Goal: Information Seeking & Learning: Learn about a topic

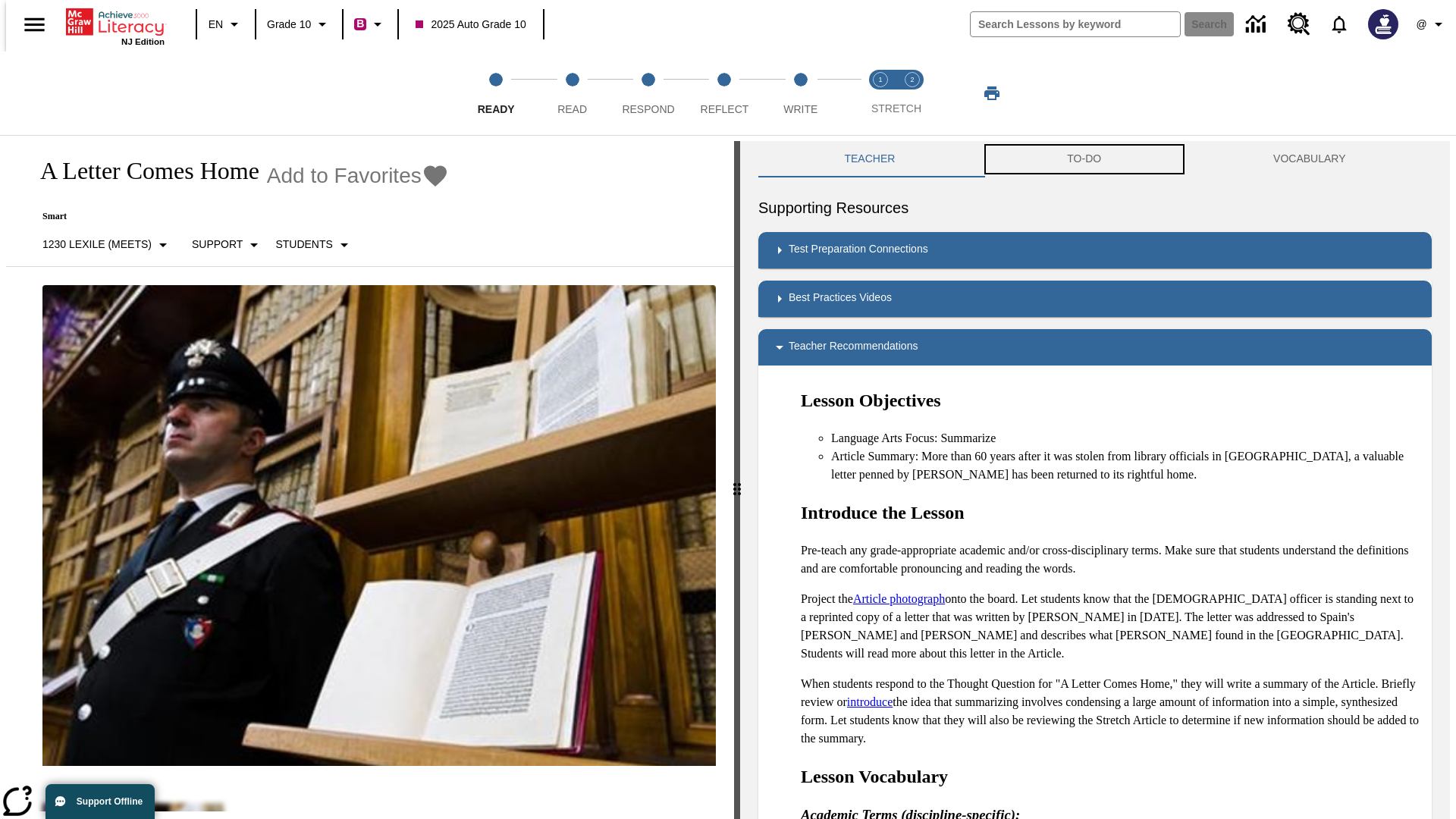
click at [1084, 159] on button "TO-DO" at bounding box center [1084, 159] width 206 height 36
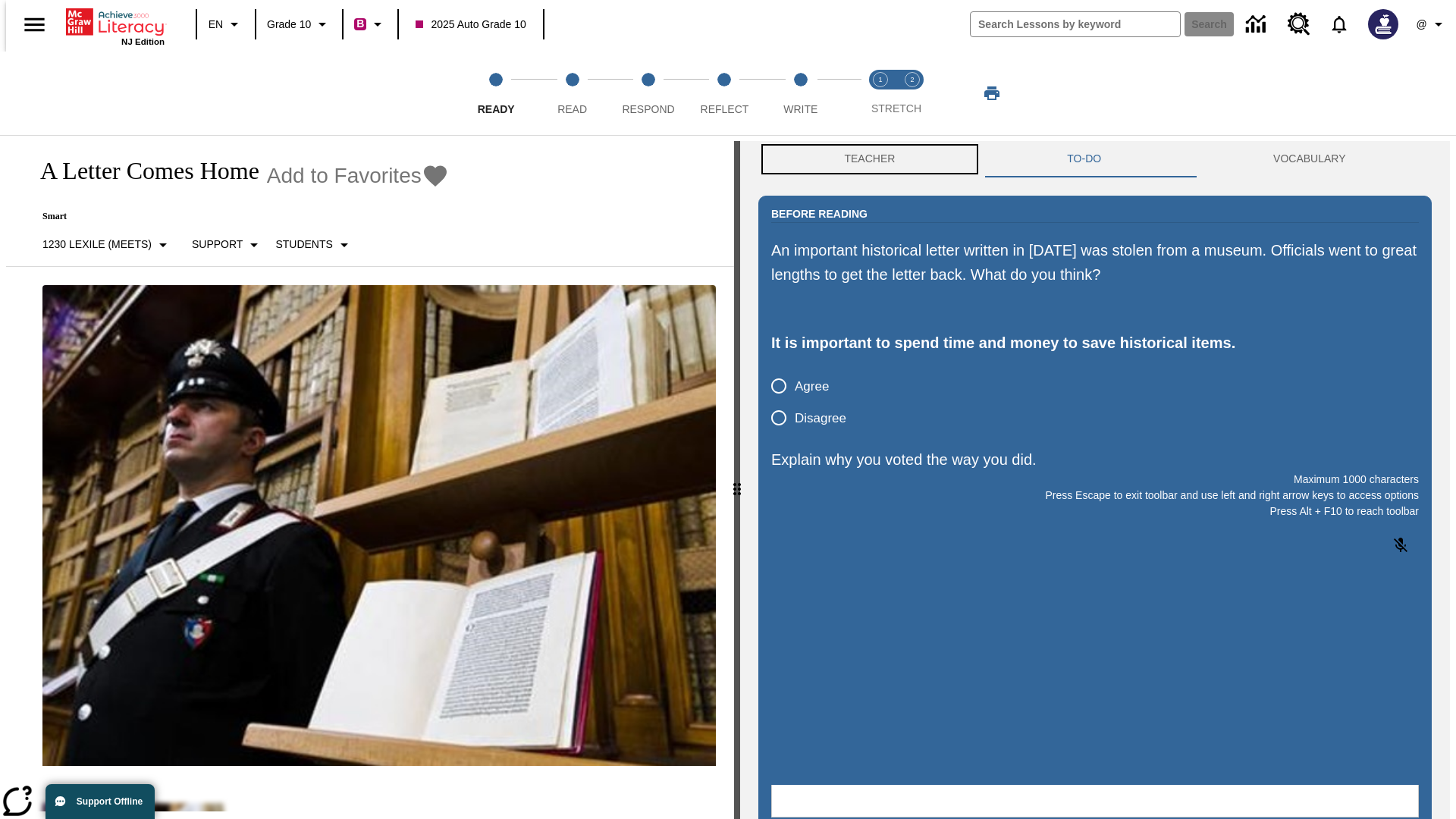
scroll to position [1, 0]
click at [865, 159] on button "Teacher" at bounding box center [870, 159] width 223 height 36
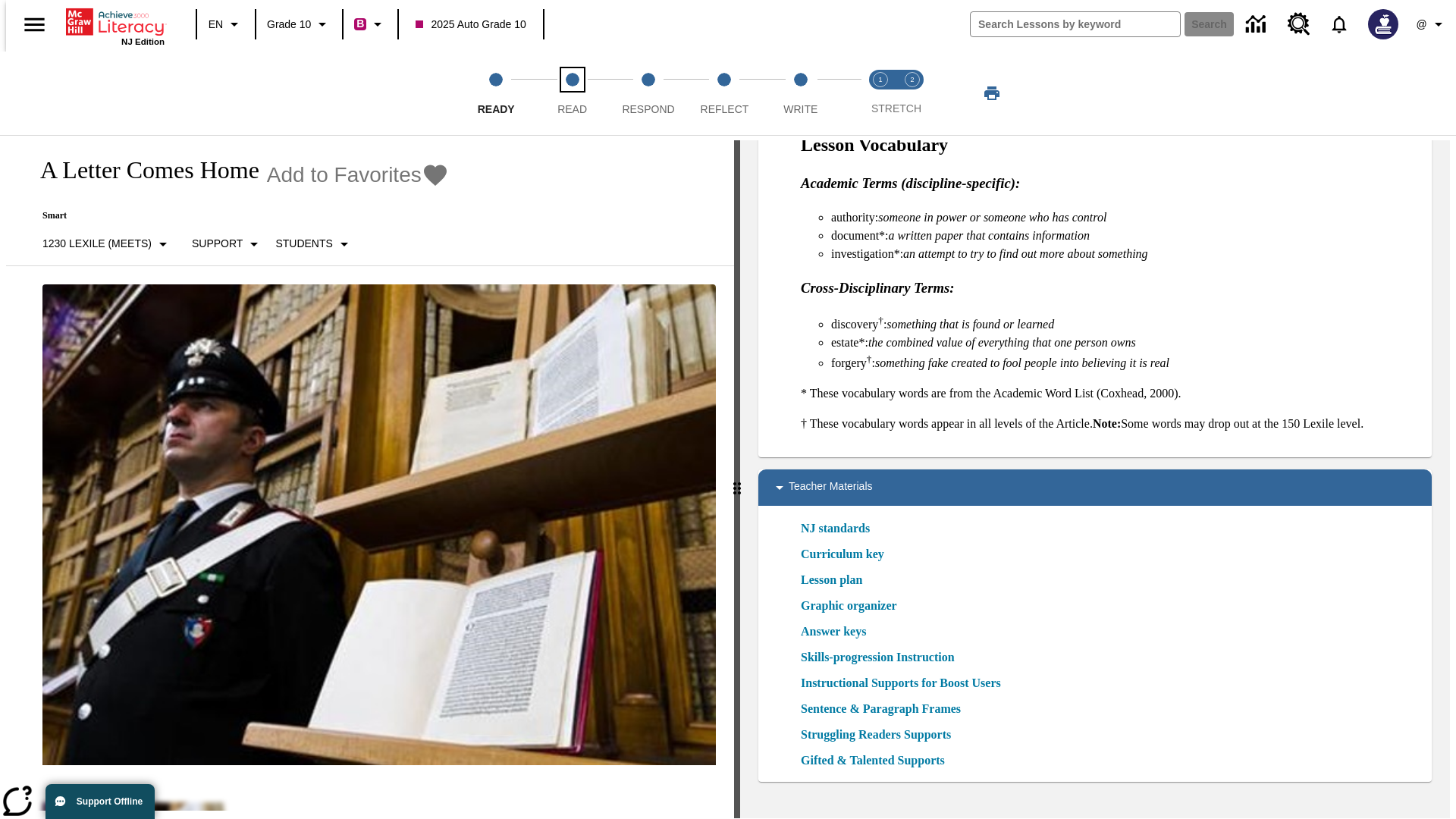
click at [572, 93] on span "Read" at bounding box center [572, 103] width 30 height 27
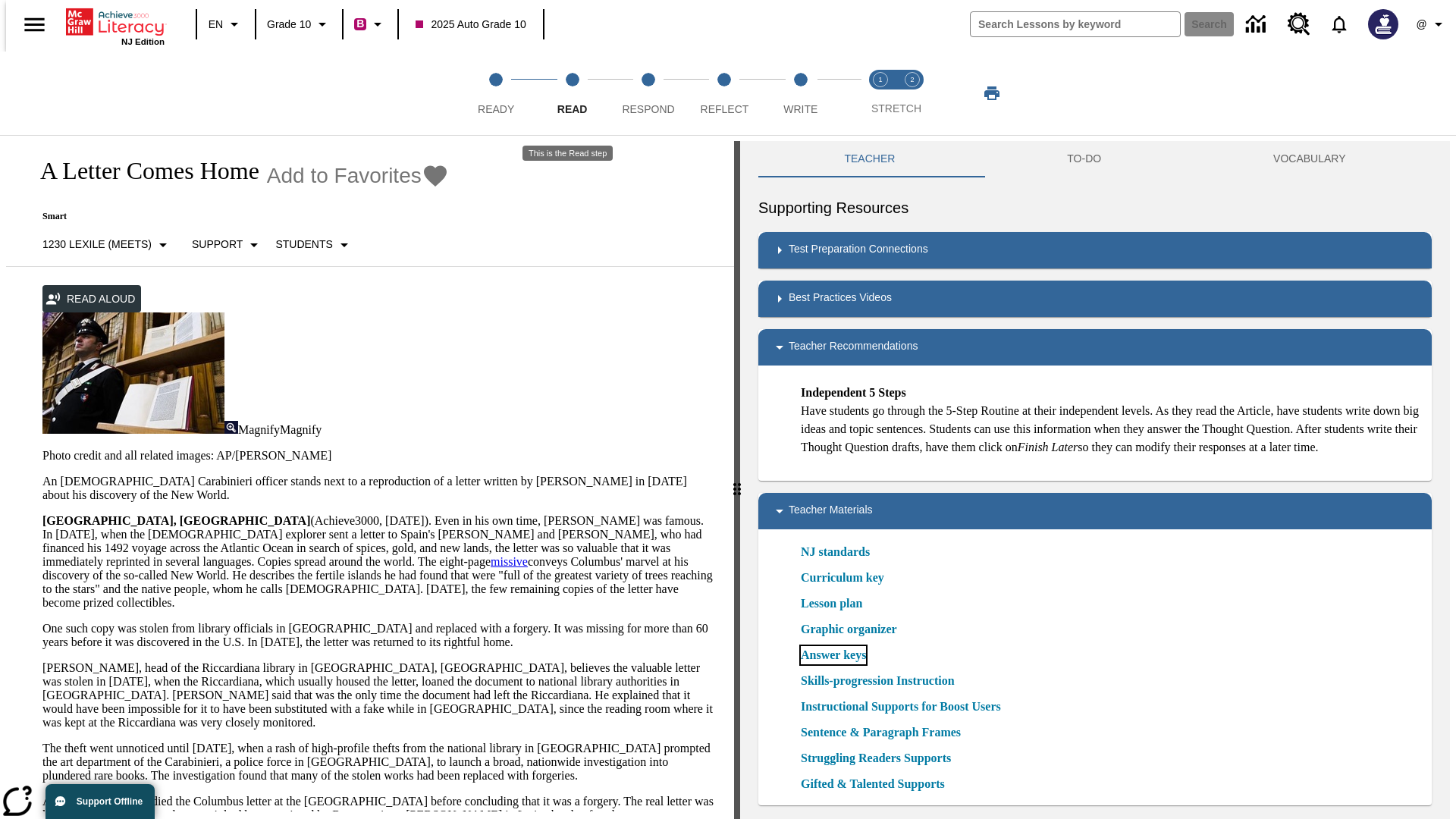
click at [833, 664] on link "Answer keys" at bounding box center [834, 655] width 65 height 18
click at [648, 93] on span "Respond" at bounding box center [648, 103] width 52 height 27
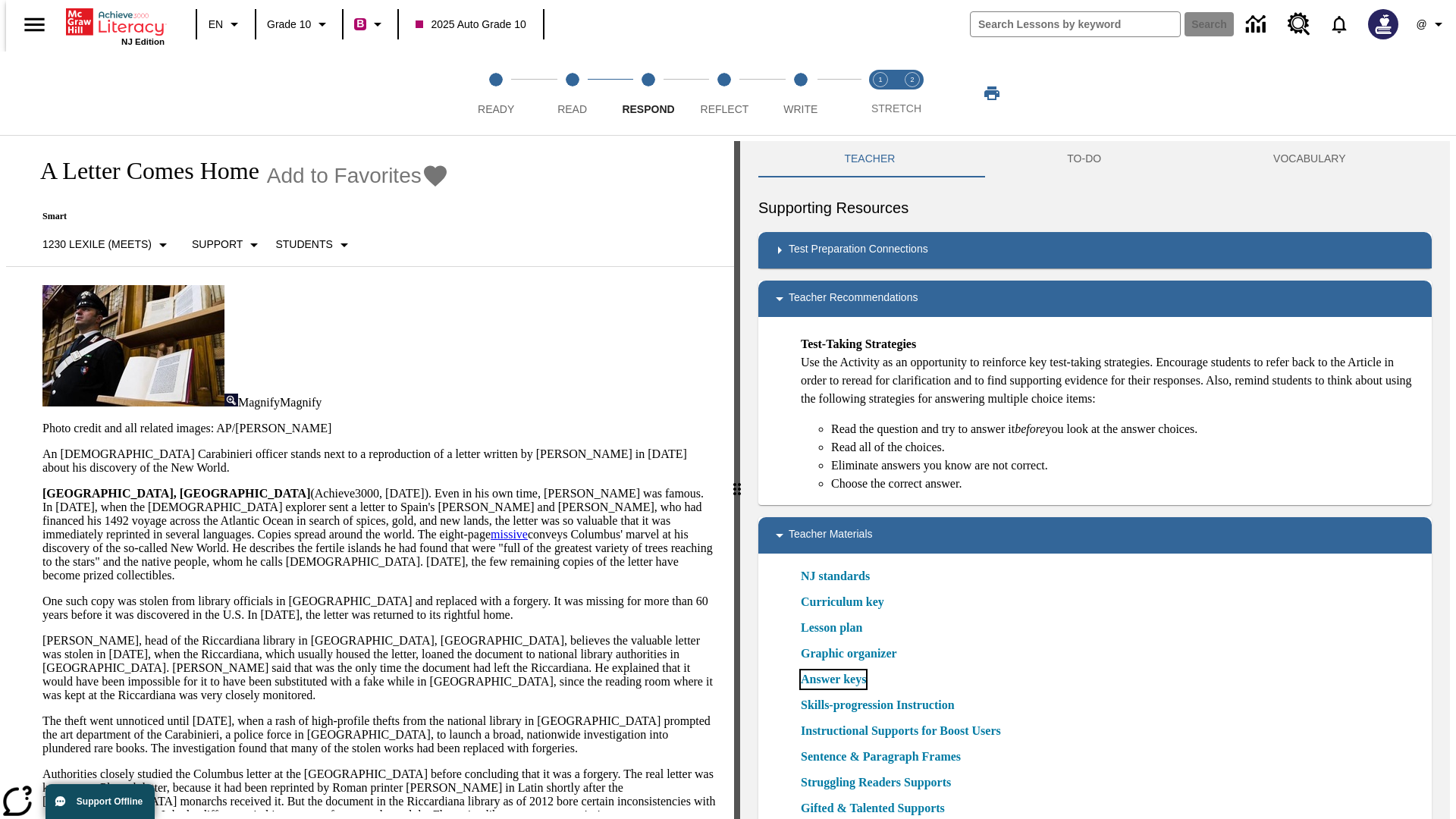
click at [833, 679] on link "Answer keys" at bounding box center [834, 679] width 65 height 18
click at [724, 93] on span "Reflect" at bounding box center [725, 103] width 49 height 27
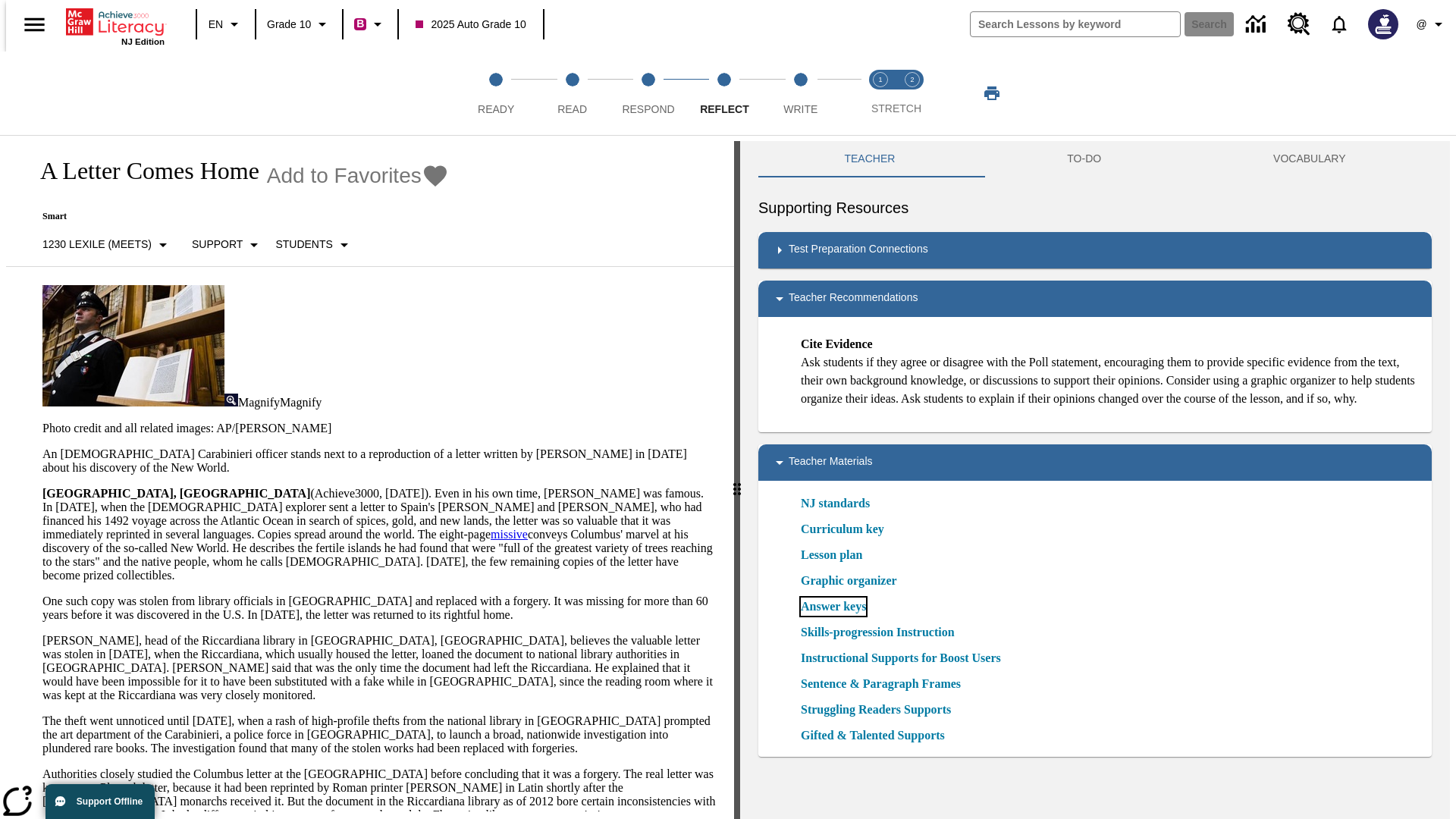
click at [833, 616] on link "Answer keys" at bounding box center [834, 606] width 65 height 18
